Goal: Task Accomplishment & Management: Use online tool/utility

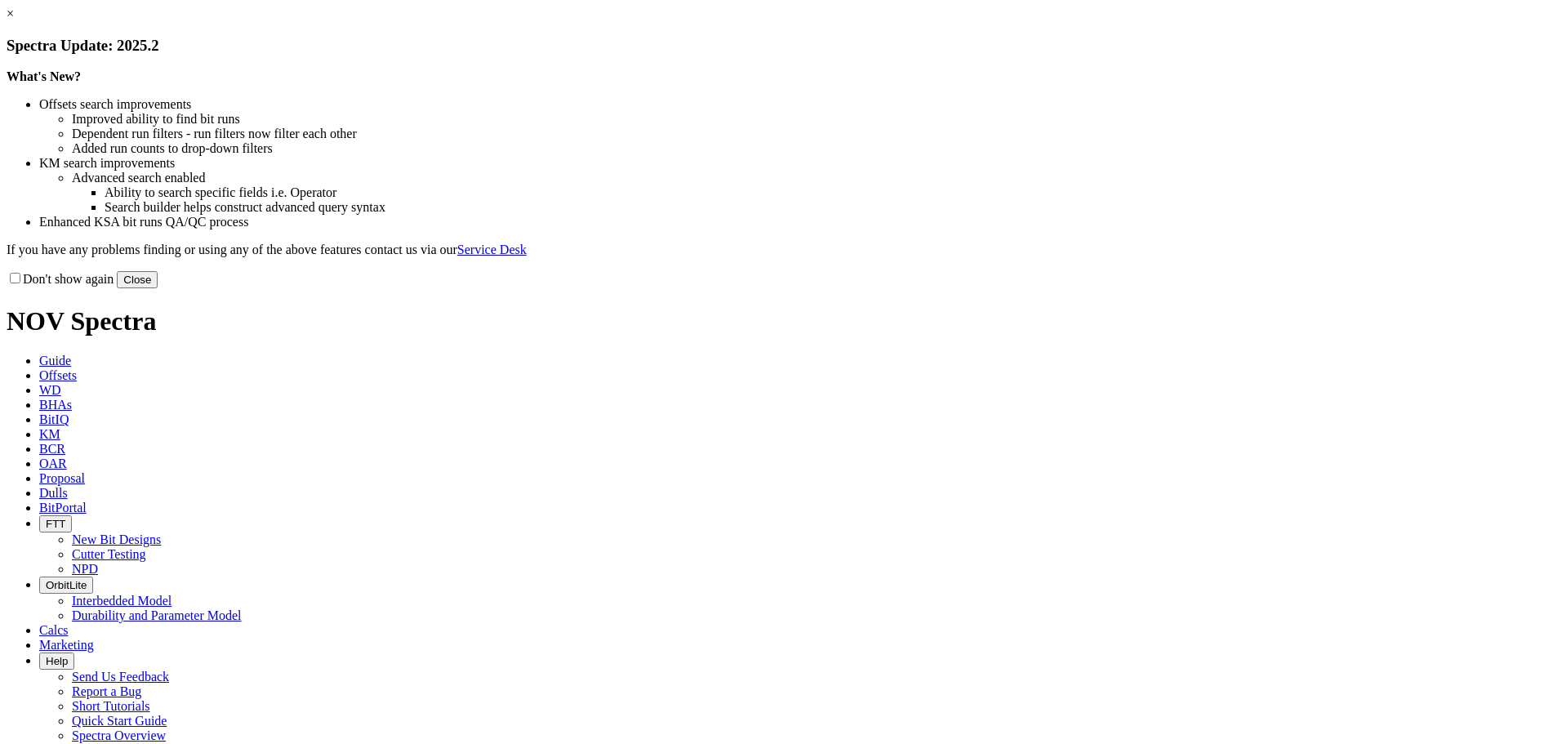
scroll to position [1643, 0]
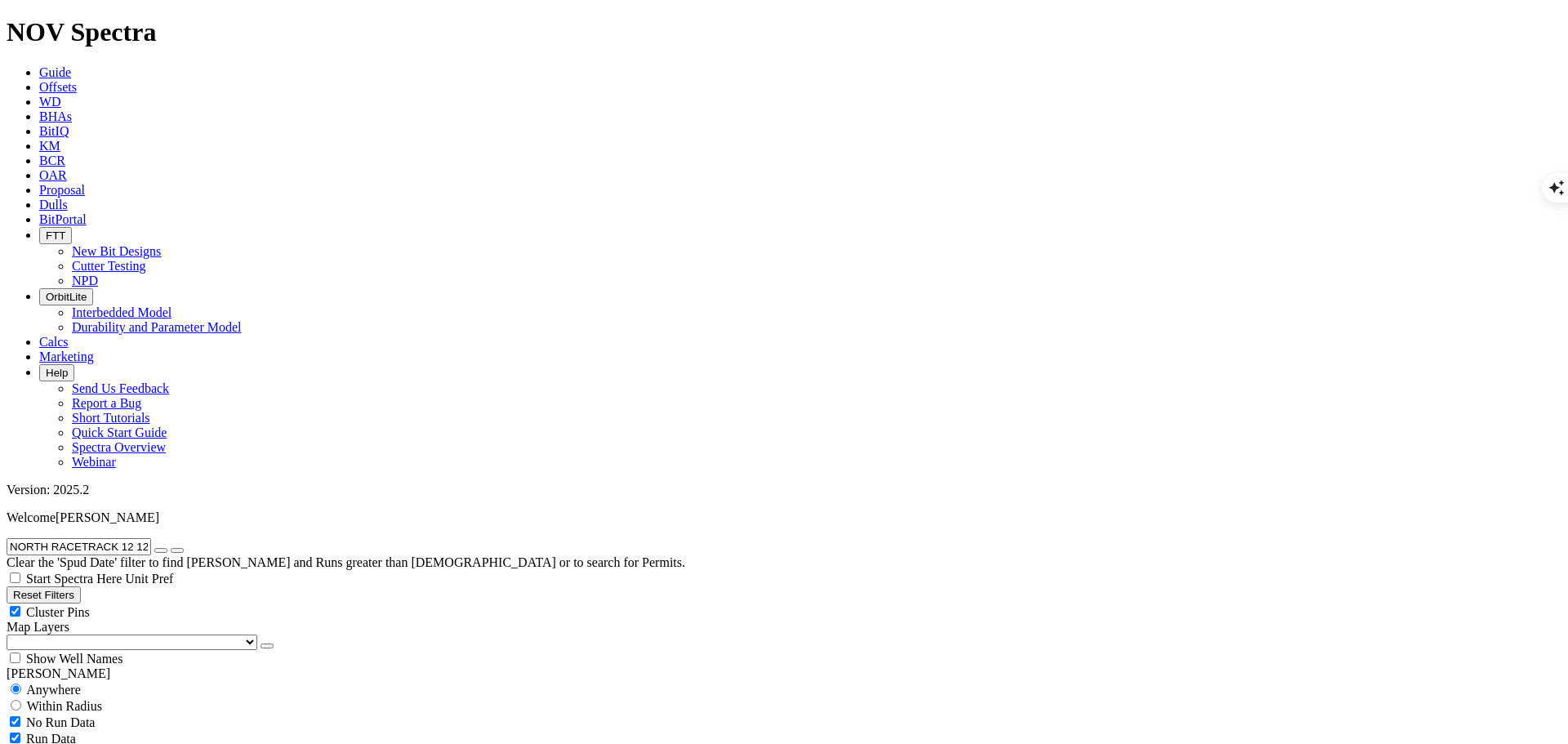
scroll to position [490, 0]
select select "8.75"
checkbox input "false"
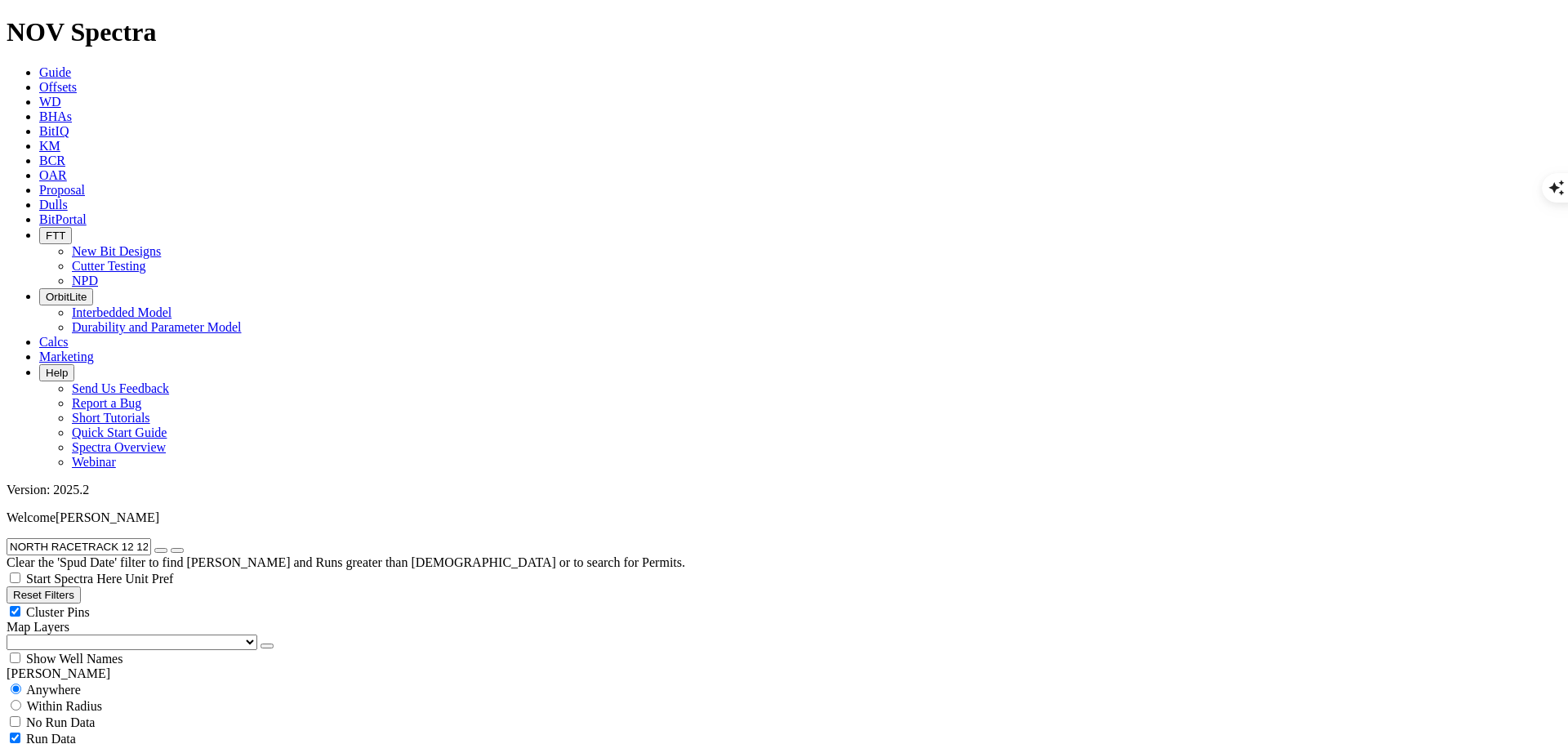
select select "? number:8.75 ?"
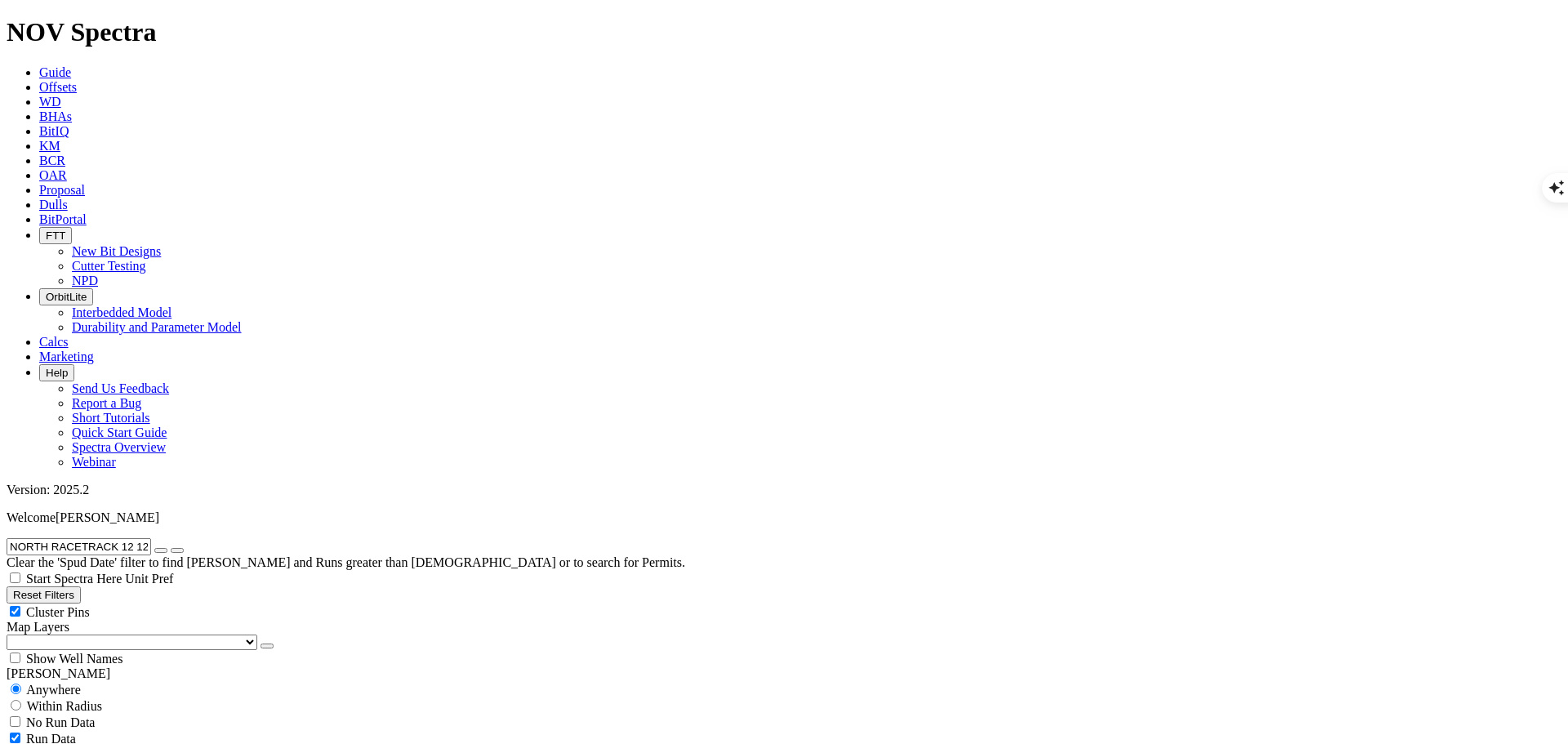
radio input "false"
radio input "true"
click at [59, 716] on span "Custom Radius" at bounding box center [67, 722] width 80 height 14
radio input "true"
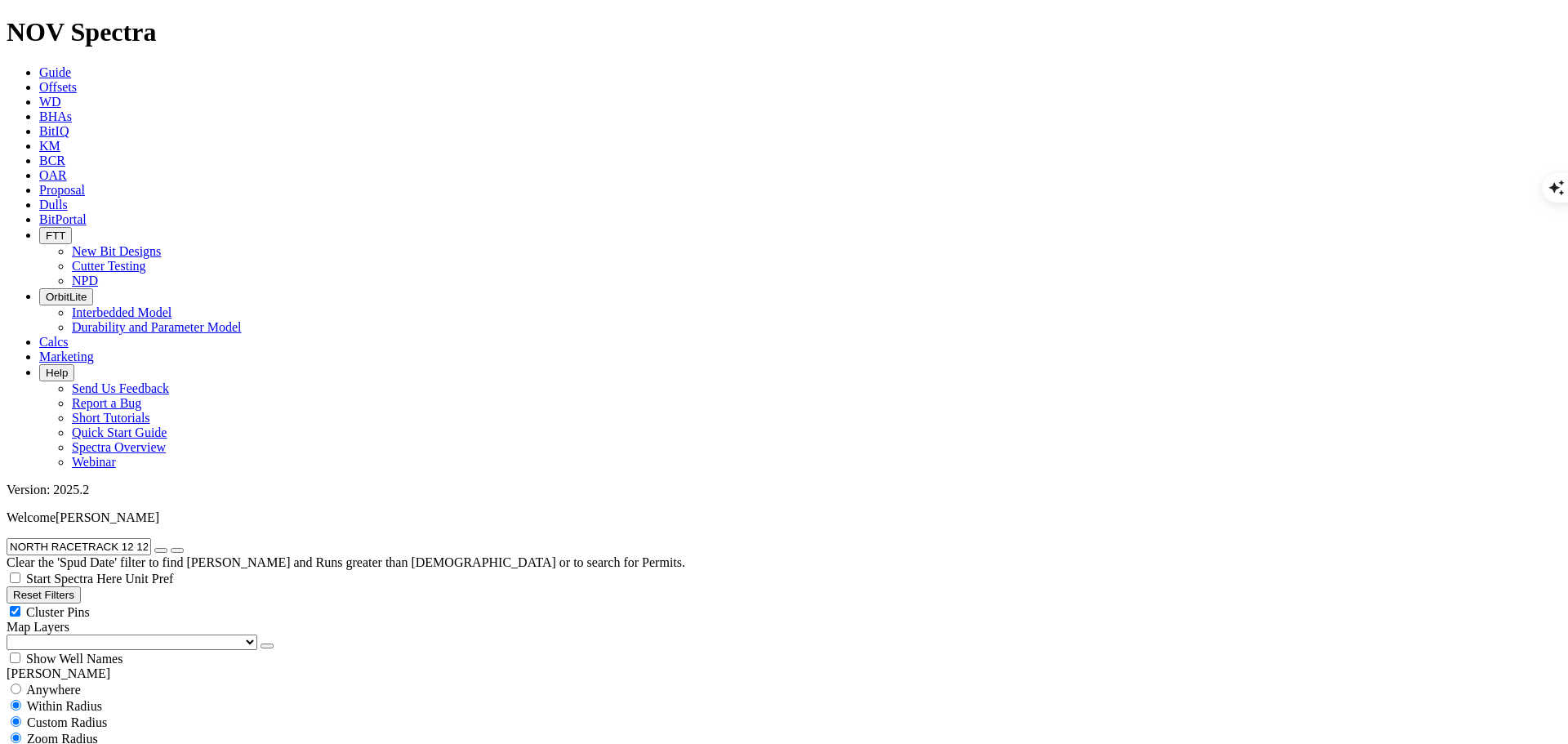
radio input "false"
click at [95, 743] on input "number" at bounding box center [78, 755] width 144 height 17
type input "5"
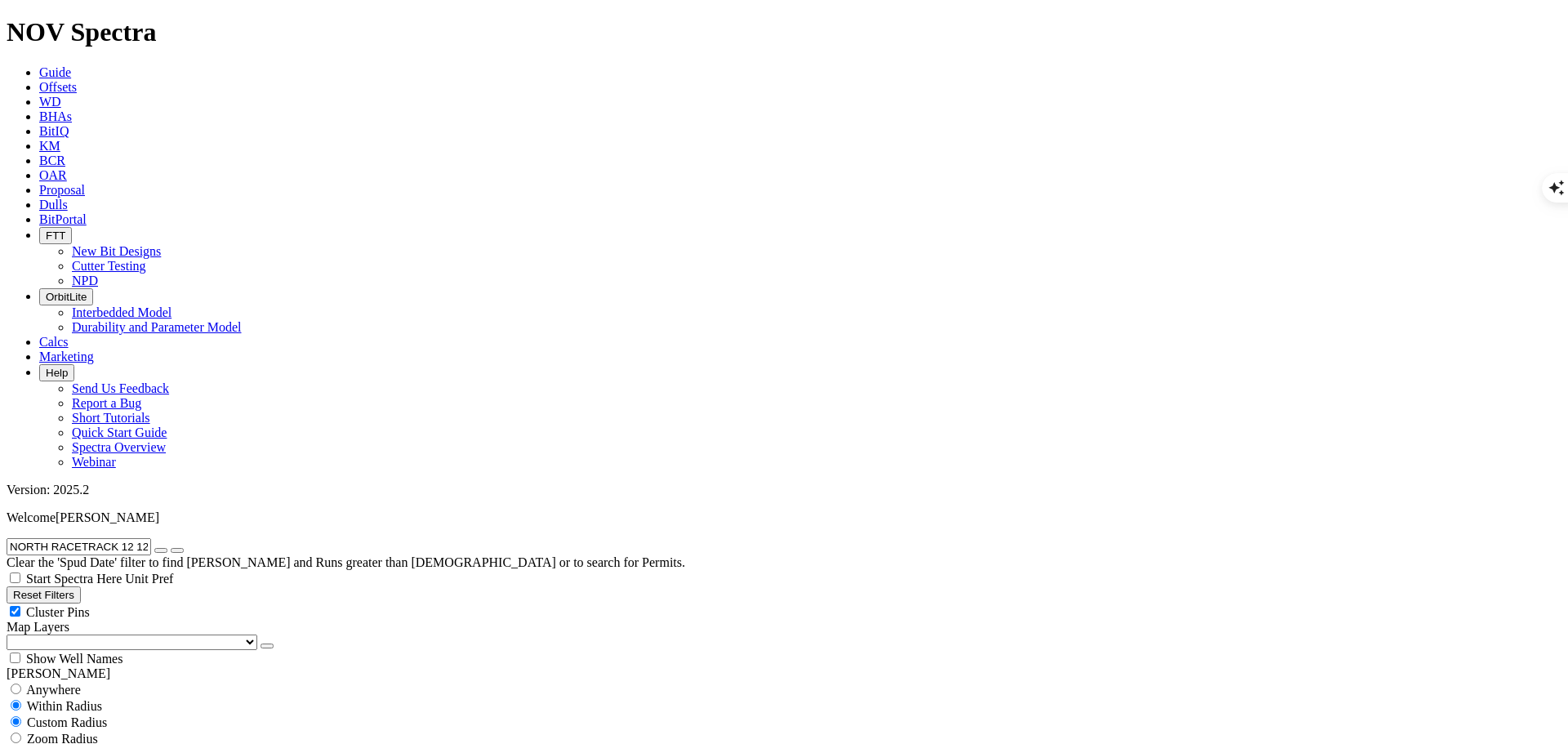
click at [146, 538] on input "NORTH RACETRACK 12 12H" at bounding box center [78, 546] width 144 height 17
type textarea "12H"
click at [146, 538] on input "NORTH RACETRACK 12 12H" at bounding box center [78, 546] width 144 height 17
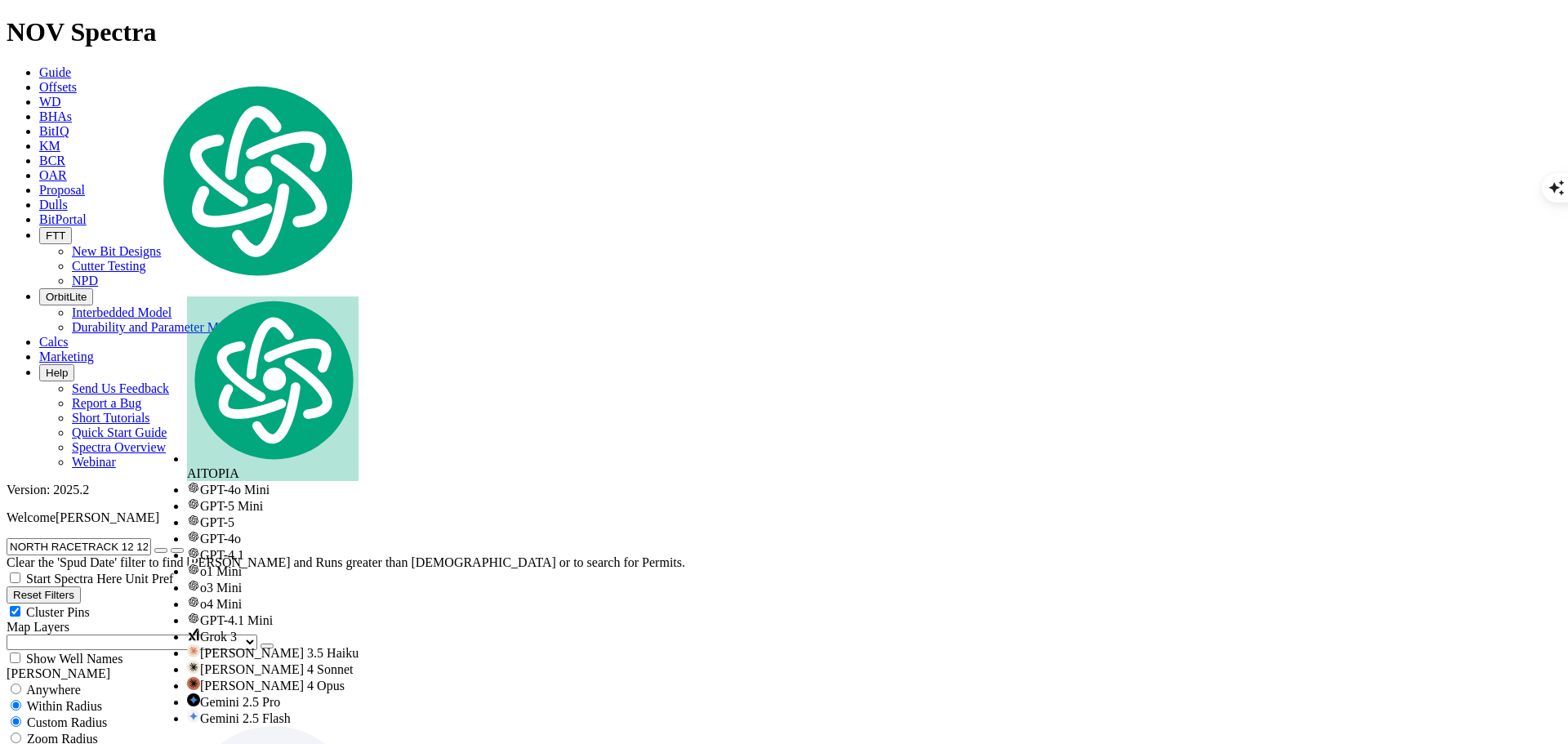
click at [146, 538] on input "NORTH RACETRACK 12 12H" at bounding box center [78, 546] width 144 height 17
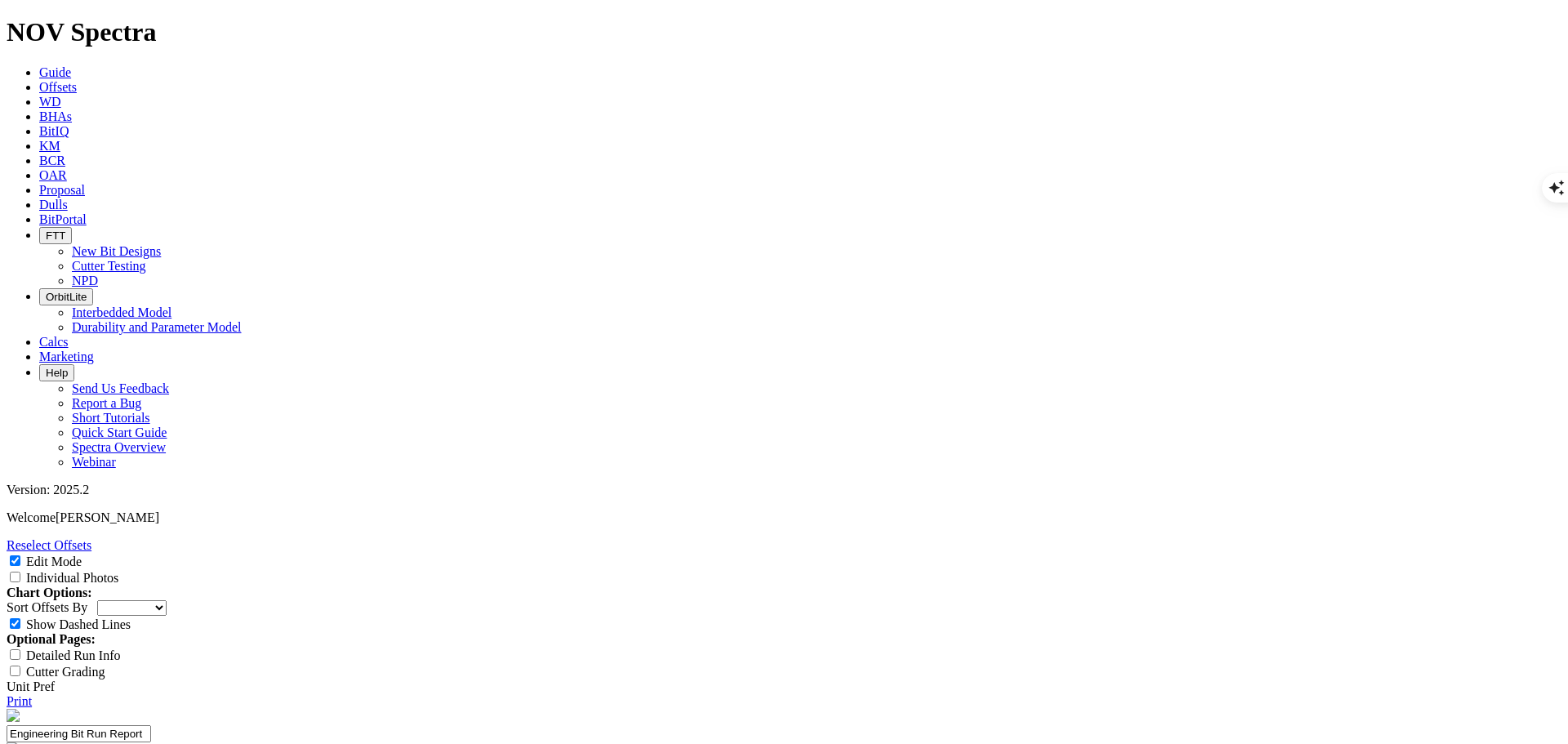
select select "Cutter"
type input "1613 ET196"
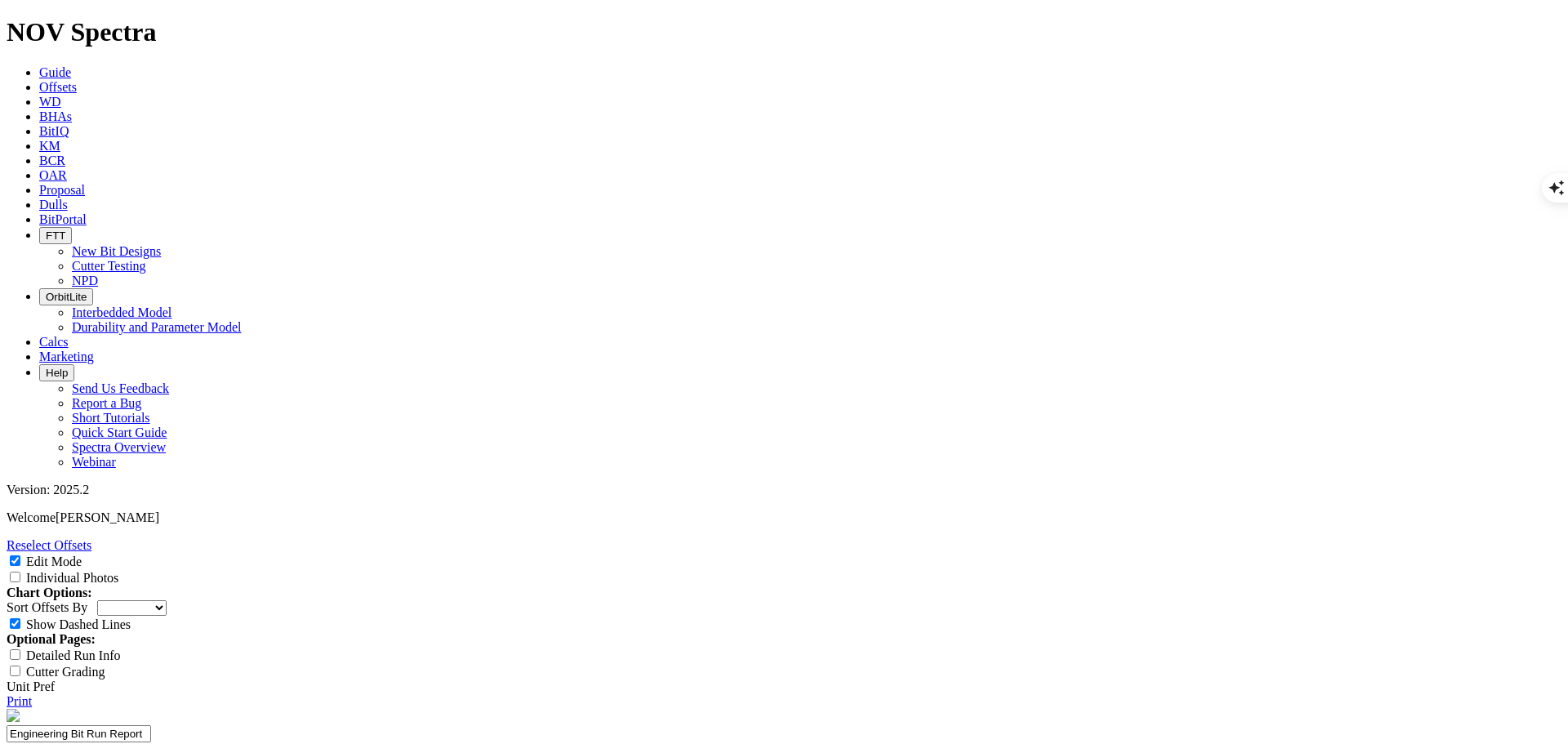
paste textarea "Testing ET196+ M 3D IP T2 IM cutter from USS at cone of 8.75" TKF66-AZ11"
type textarea "Testing ET196+ M 3D IP T2 IM cutter from USS at cone of 8.75" TKF66-AZ11"
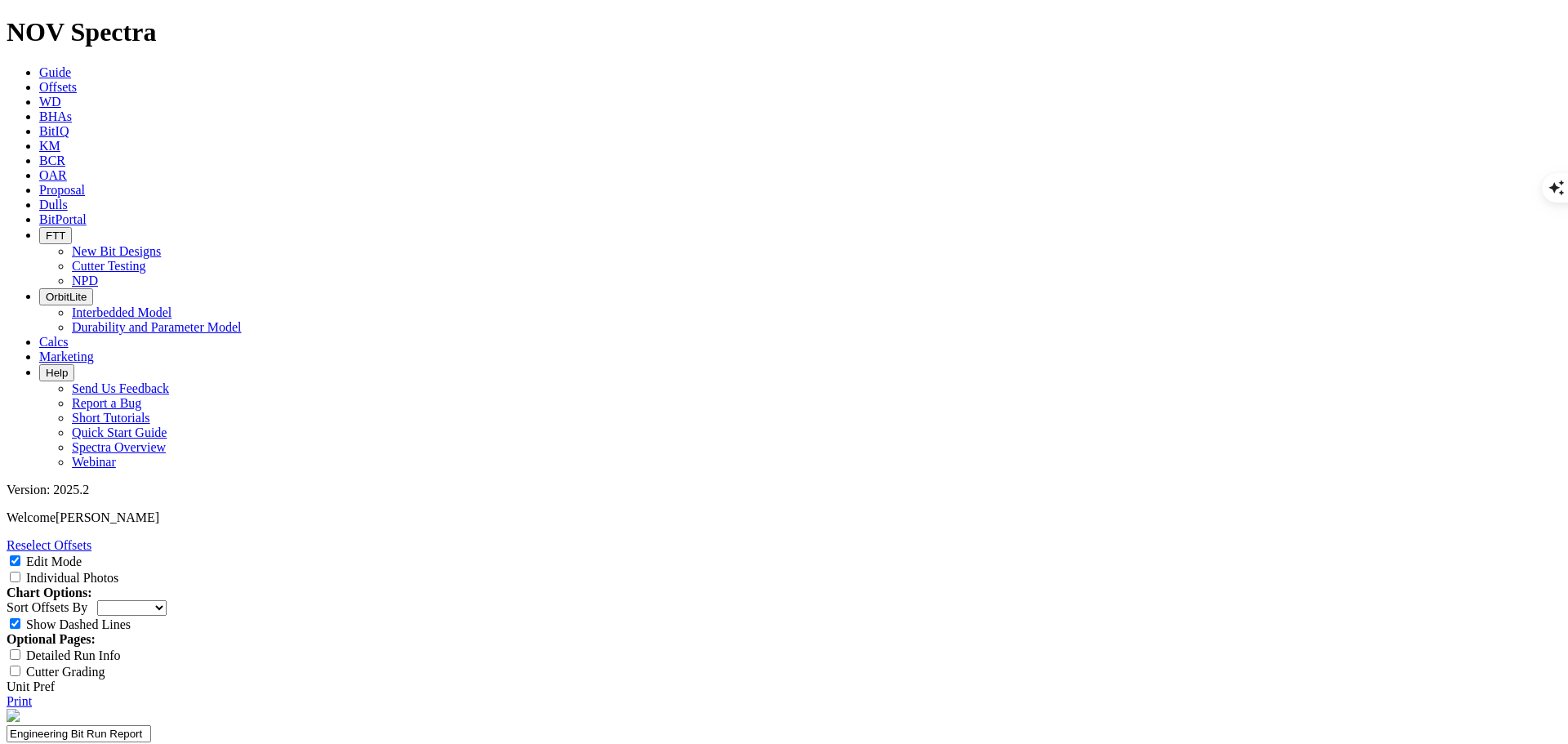
type input "3"
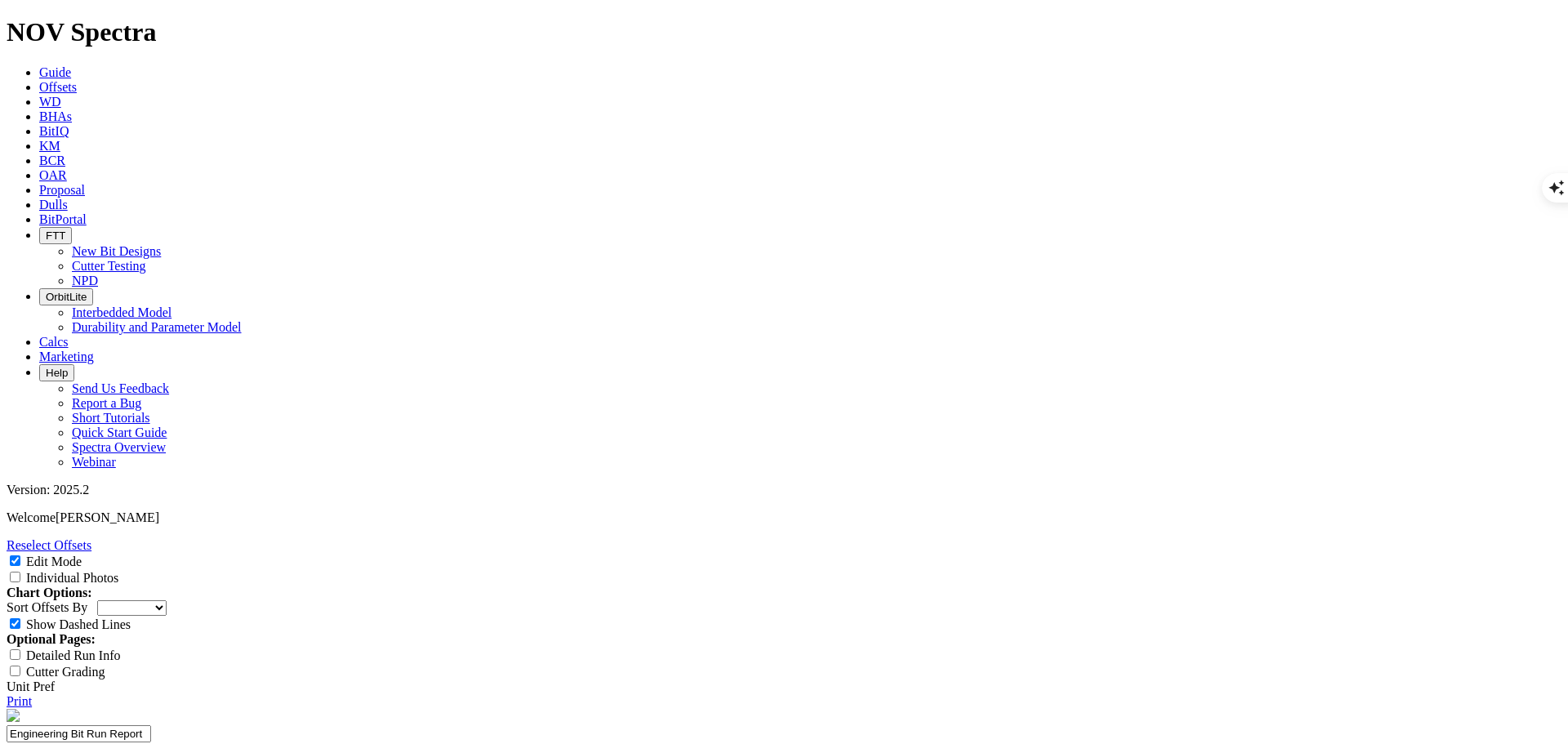
type textarea "Competitive intermediate run to section TD"
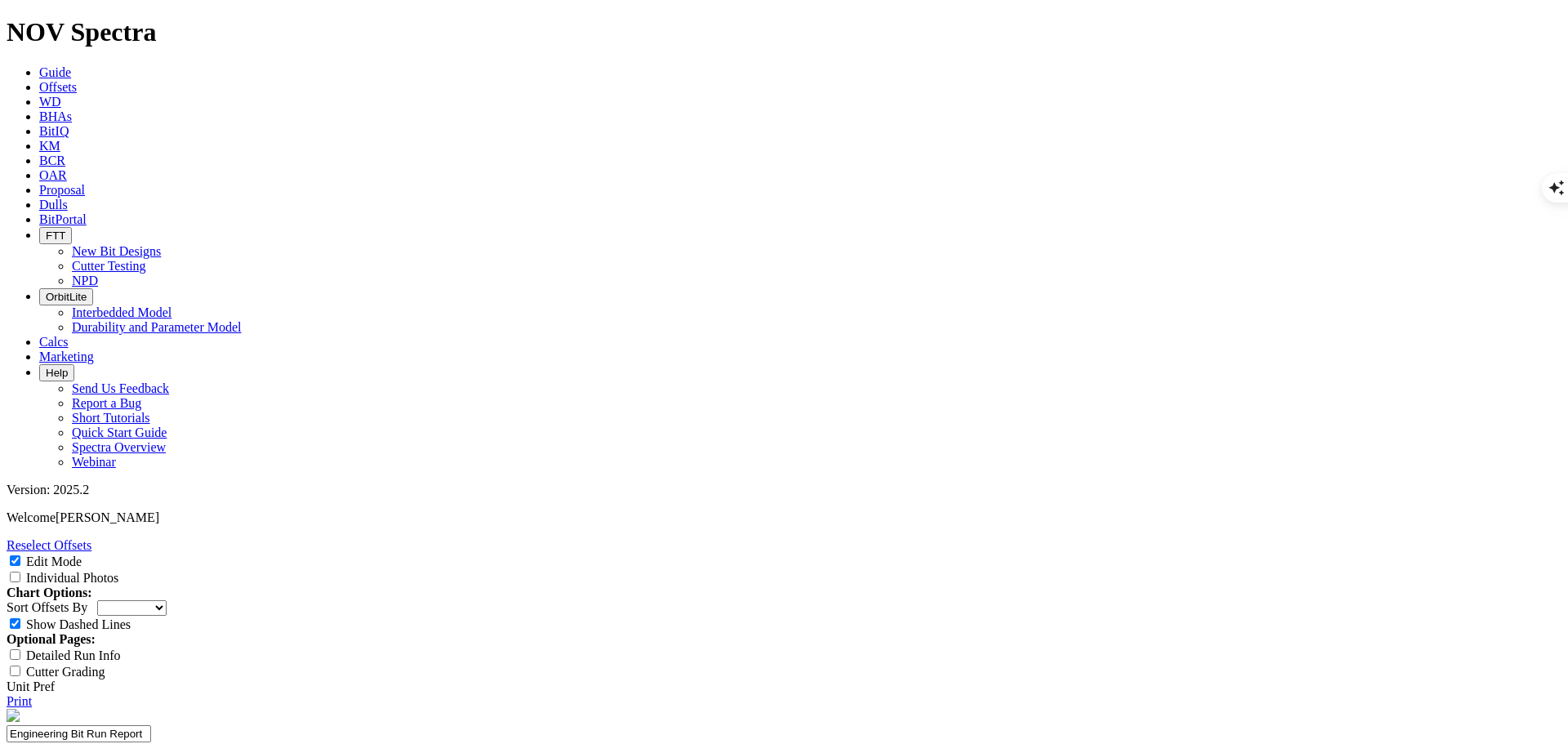
type textarea "Cone cutters in great condition with no visible carbide loss"
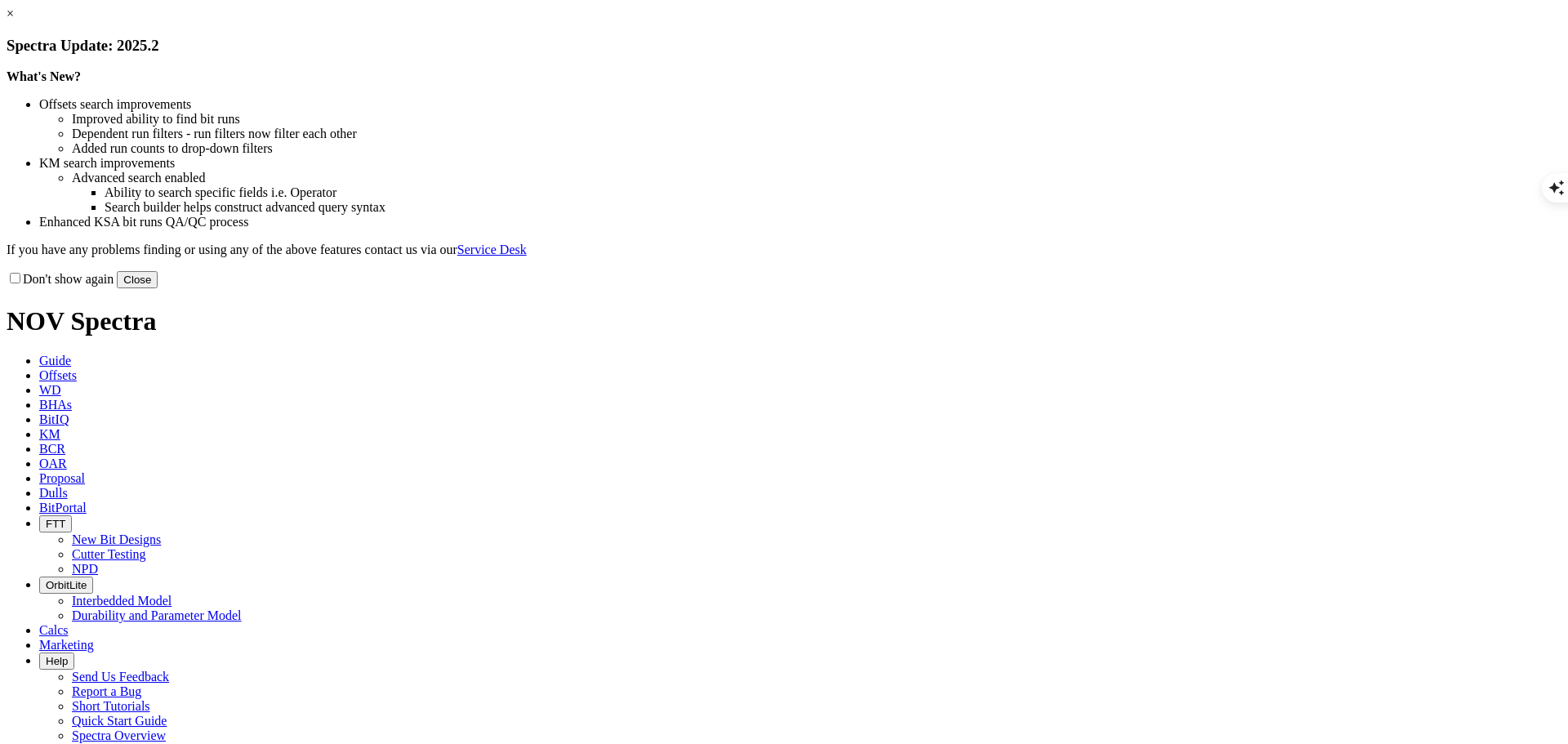
select select "Cutter"
click at [158, 288] on button "Close" at bounding box center [137, 279] width 41 height 17
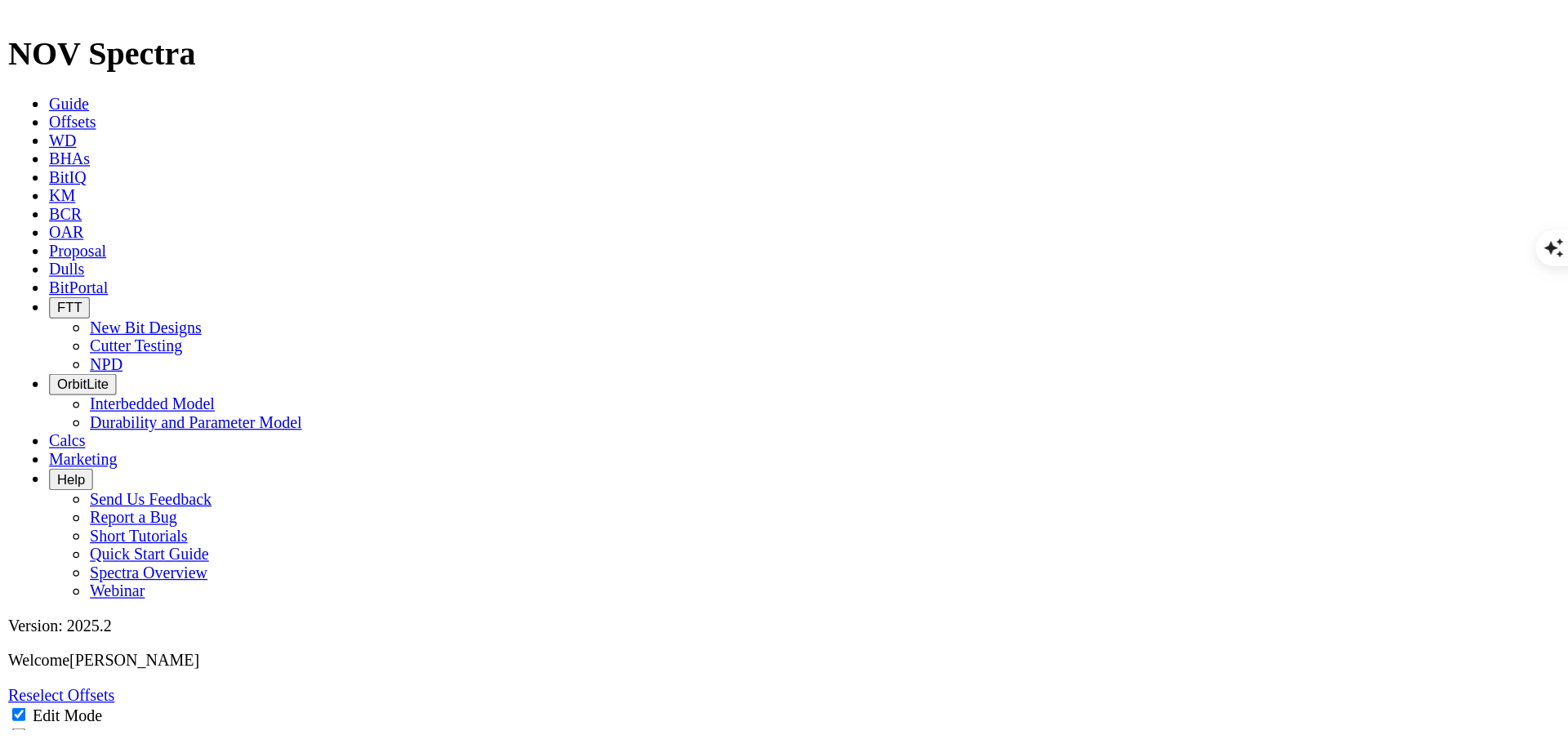
scroll to position [1642, 0]
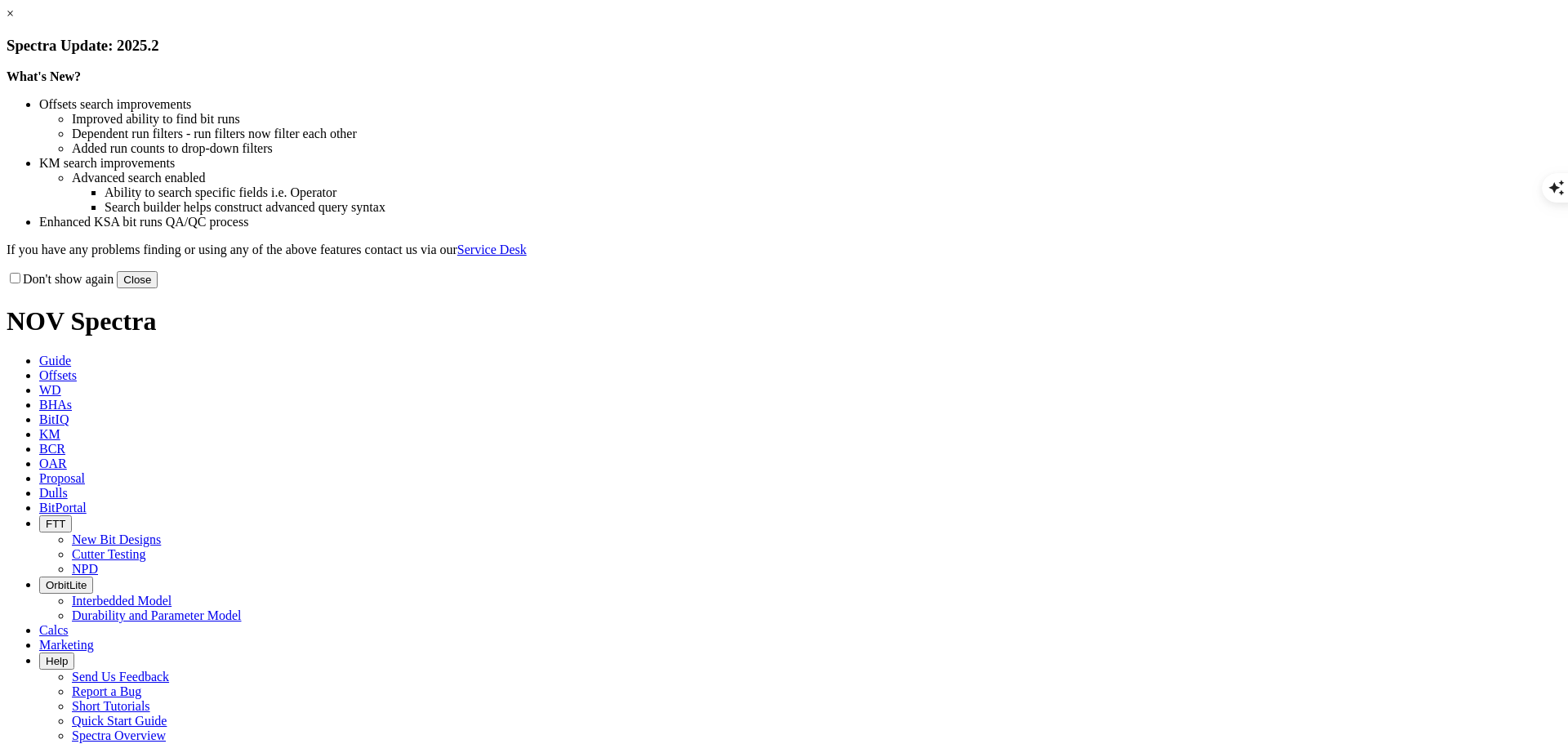
scroll to position [1643, 0]
